Goal: Check status: Check status

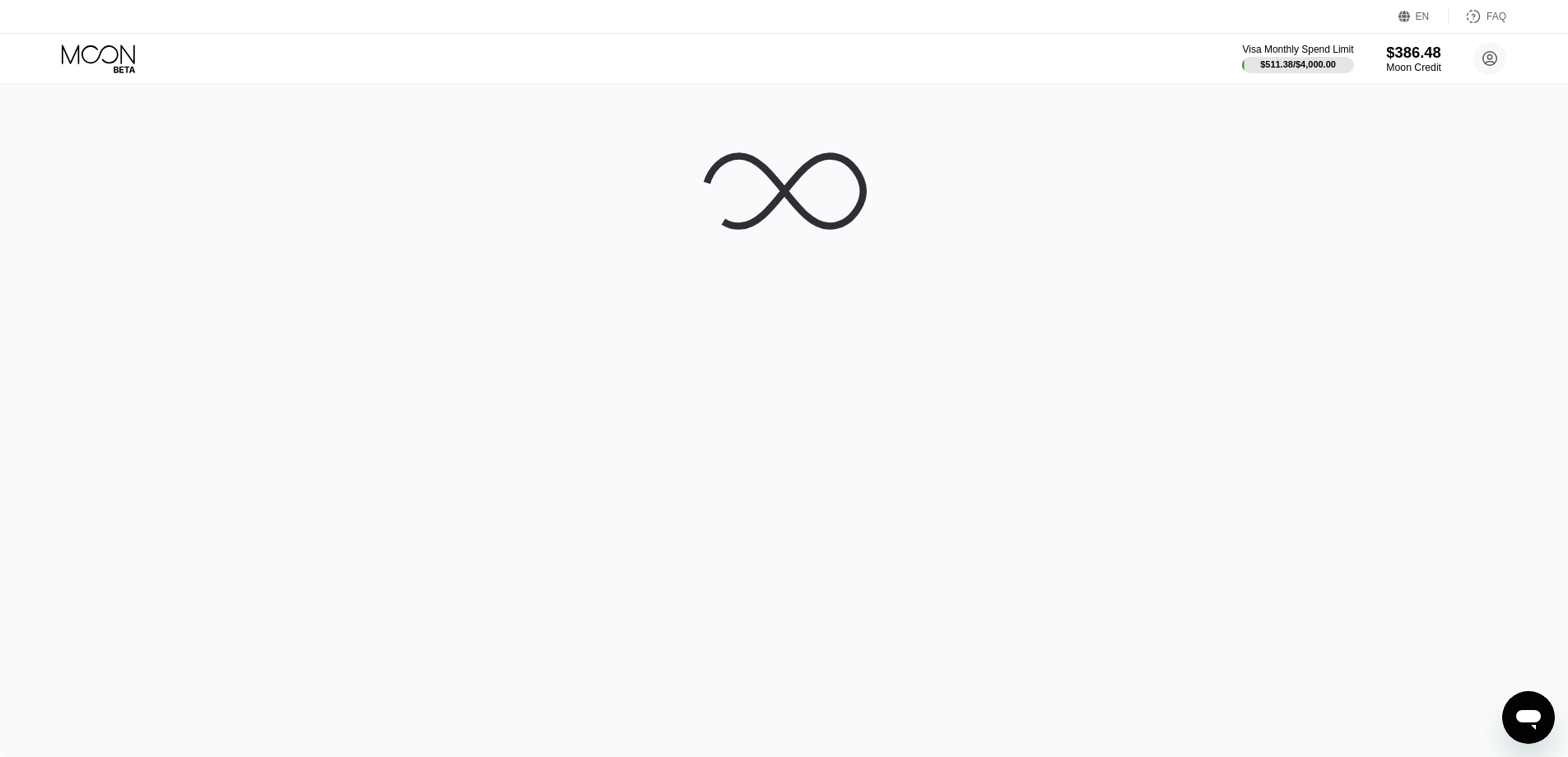
click at [1400, 61] on div "$386.48" at bounding box center [1414, 52] width 55 height 18
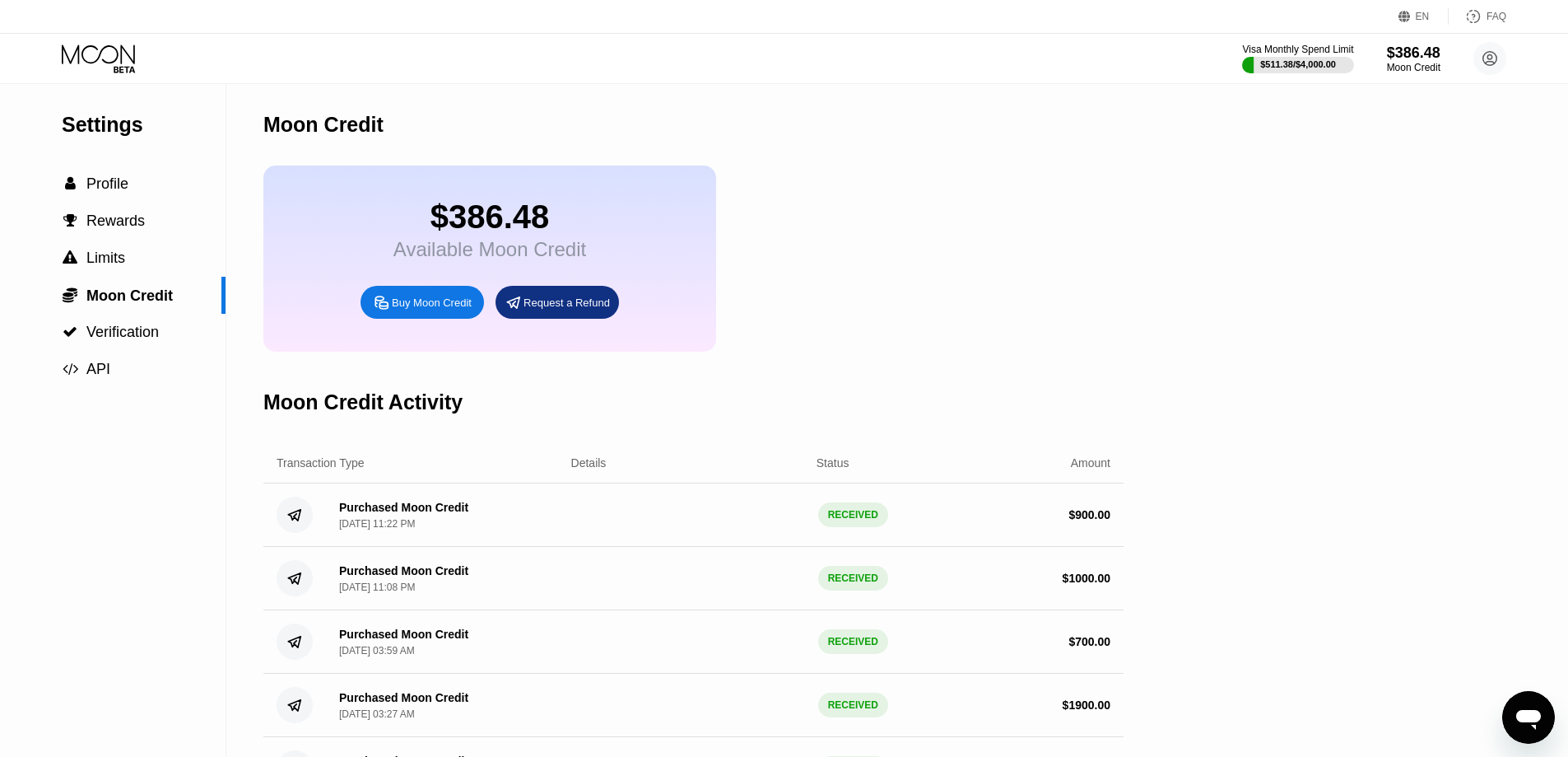
click at [123, 60] on icon at bounding box center [100, 59] width 76 height 29
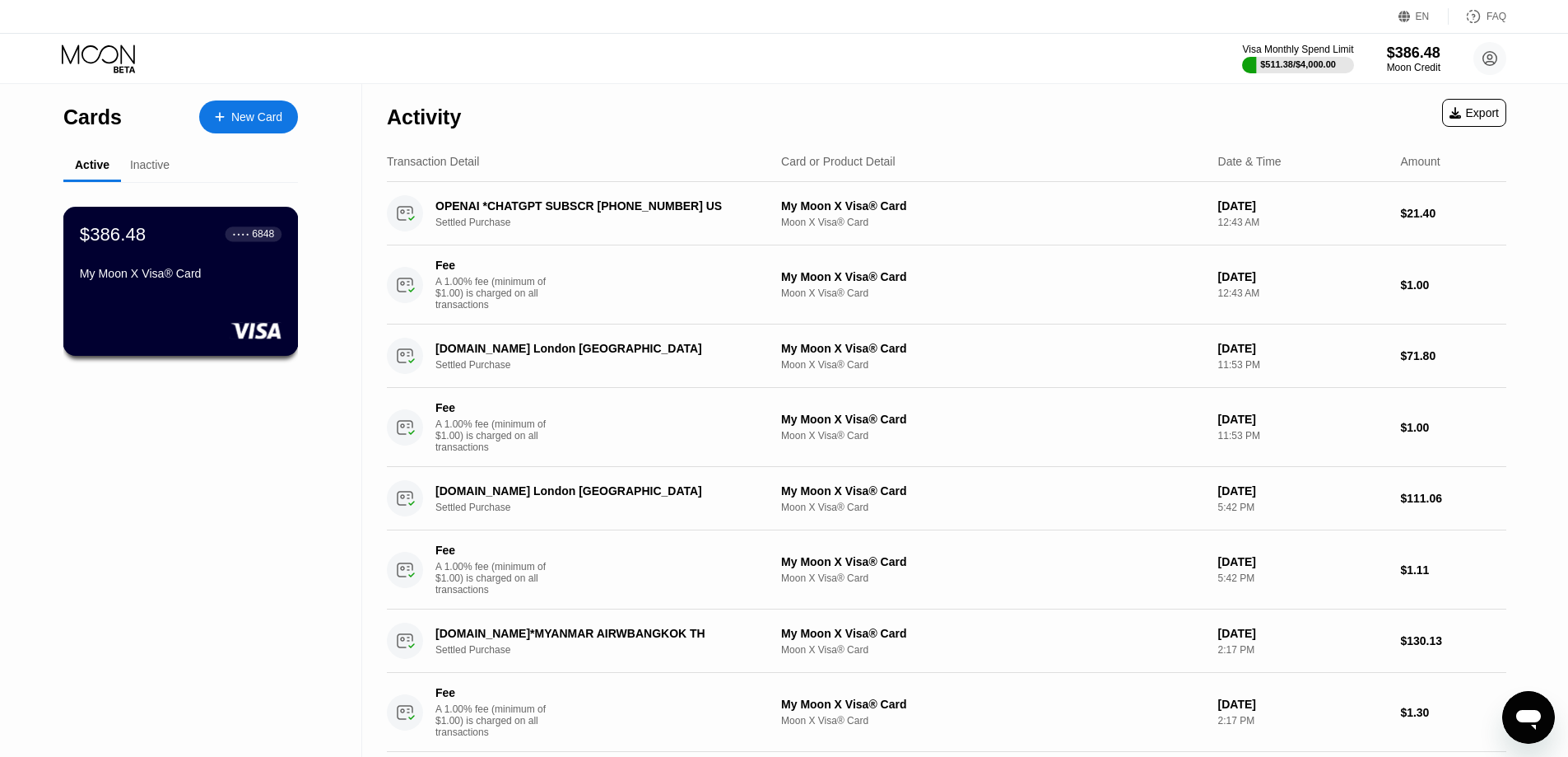
click at [201, 274] on div "My Moon X Visa® Card" at bounding box center [181, 274] width 202 height 13
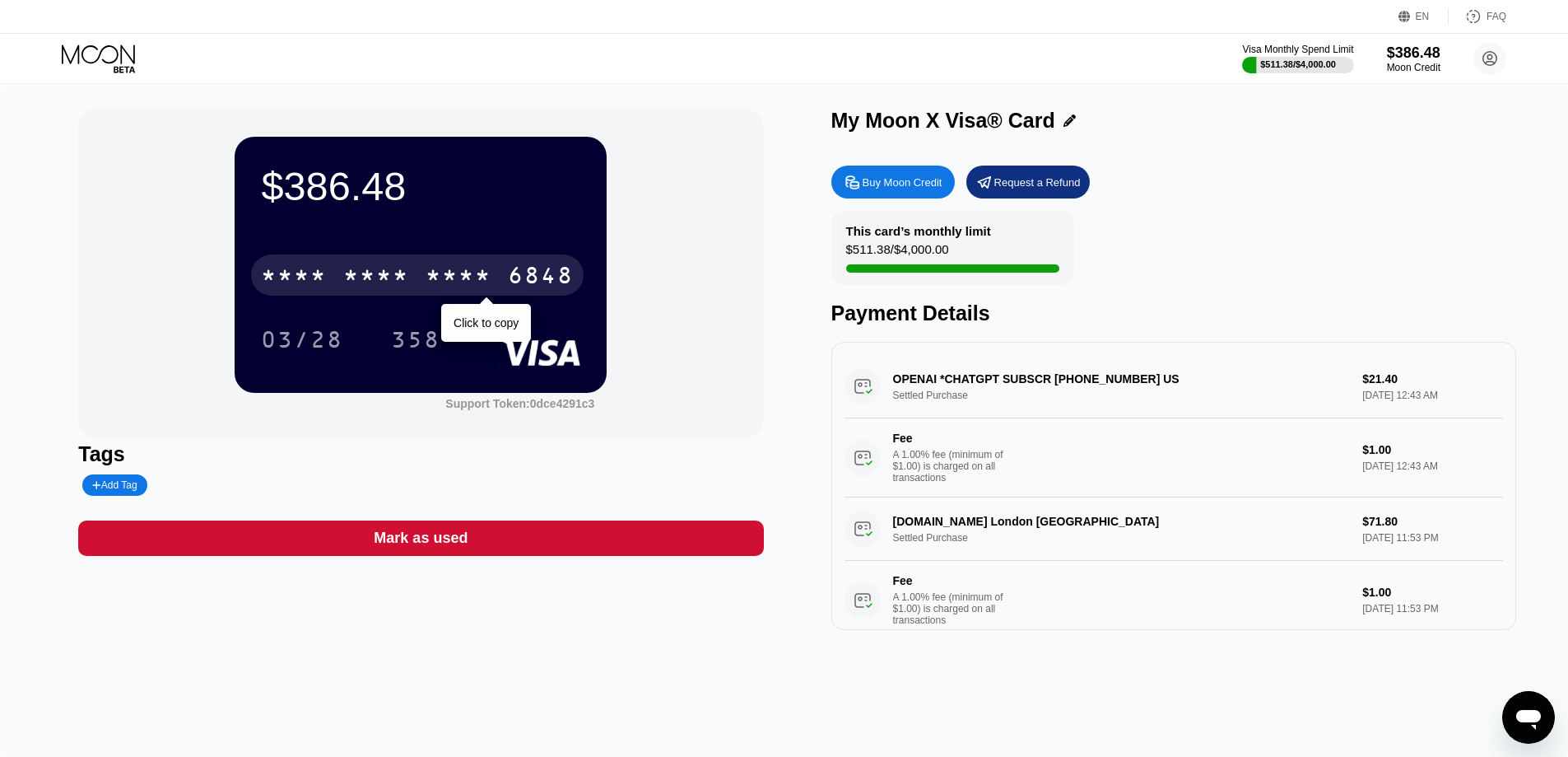
drag, startPoint x: 511, startPoint y: 278, endPoint x: 1238, endPoint y: 233, distance: 728.4
click at [511, 279] on div "6848" at bounding box center [541, 277] width 66 height 26
